Goal: Check status: Check status

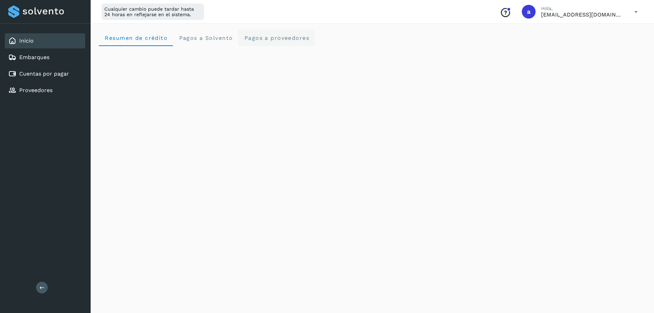
click at [265, 43] on proveedores "Pagos a proveedores" at bounding box center [276, 38] width 77 height 16
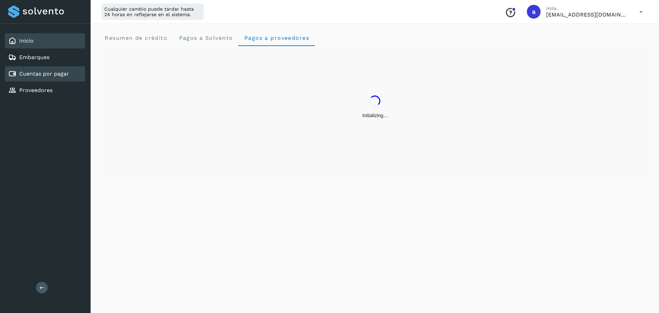
click at [72, 70] on div "Cuentas por pagar" at bounding box center [45, 73] width 80 height 15
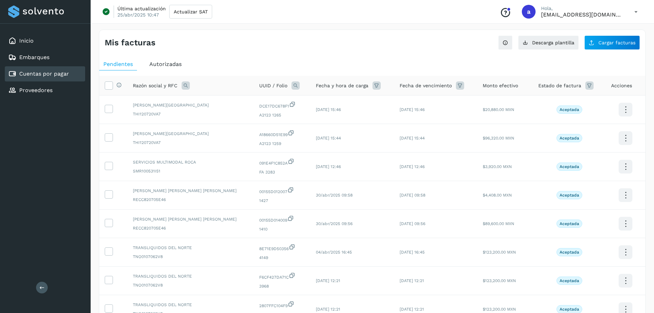
click at [178, 63] on span "Autorizadas" at bounding box center [165, 64] width 32 height 7
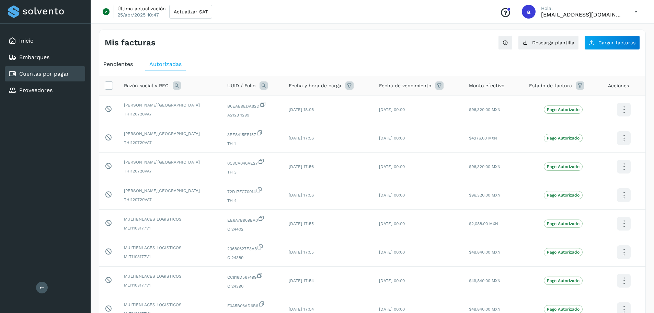
click at [267, 48] on div "Mis facturas Ver instrucciones para cargar Facturas Descarga plantilla Cargar f…" at bounding box center [372, 40] width 546 height 20
